Goal: Navigation & Orientation: Go to known website

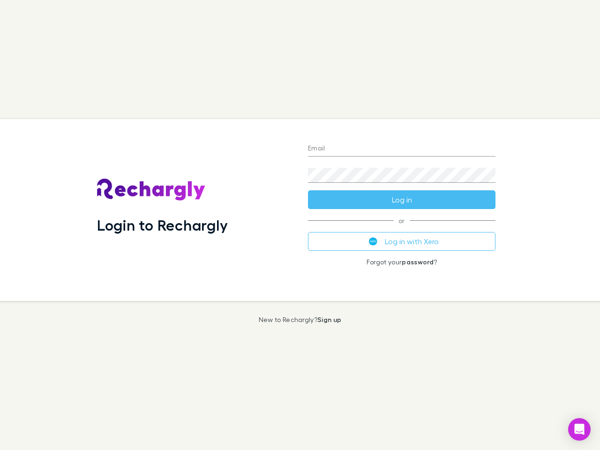
click at [300, 225] on div "Login to Rechargly" at bounding box center [195, 210] width 211 height 182
click at [402, 149] on input "Email" at bounding box center [402, 149] width 188 height 15
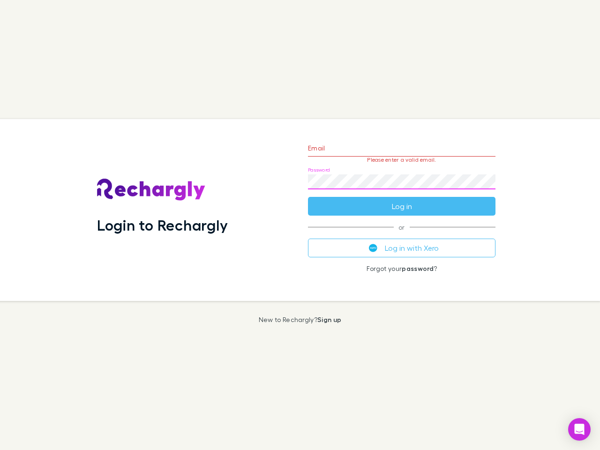
click at [402, 200] on form "Email Please enter a valid email. Password Log in" at bounding box center [402, 175] width 188 height 82
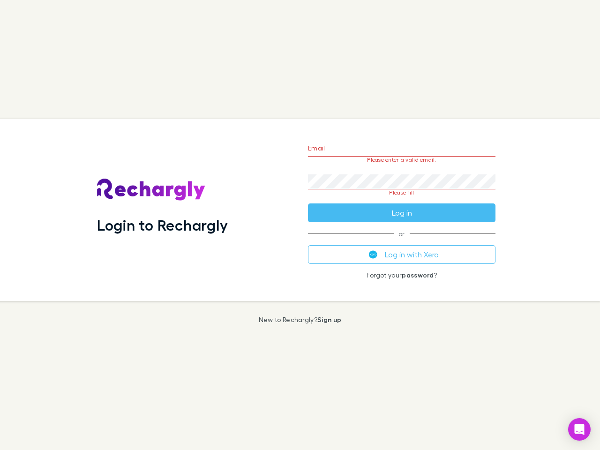
click at [402, 241] on div "Email Please enter a valid email. Password Please fill Log in or Log in with Xe…" at bounding box center [402, 210] width 203 height 182
click at [579, 429] on icon "Open Intercom Messenger" at bounding box center [580, 429] width 10 height 11
